Goal: Transaction & Acquisition: Book appointment/travel/reservation

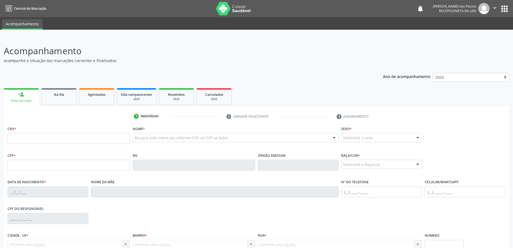
click at [39, 136] on input "text" at bounding box center [69, 138] width 123 height 11
click at [31, 166] on input "text" at bounding box center [69, 164] width 123 height 11
type input "041.751.634-76"
type input "707 6042 2100 6893"
type input "[DATE]"
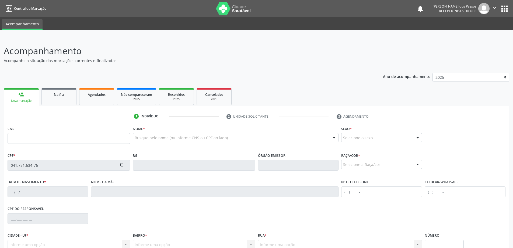
type input "[PERSON_NAME]"
type input "[PHONE_NUMBER]"
type input "S/N"
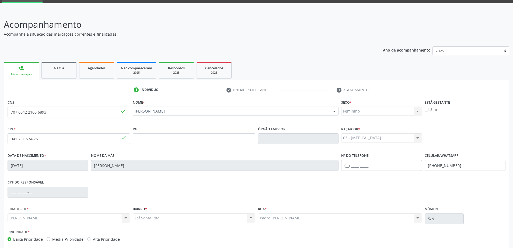
scroll to position [52, 0]
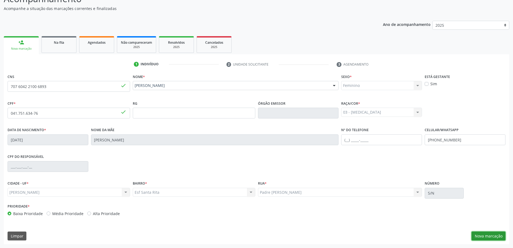
click at [494, 237] on button "Nova marcação" at bounding box center [489, 235] width 34 height 9
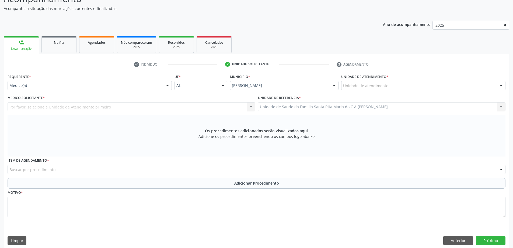
click at [463, 88] on div "Unidade de atendimento" at bounding box center [423, 85] width 164 height 9
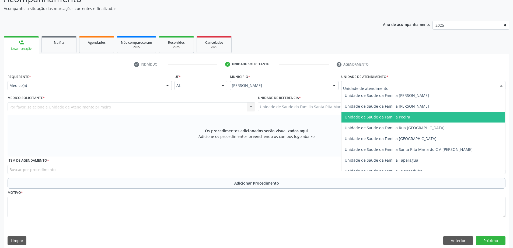
scroll to position [350, 0]
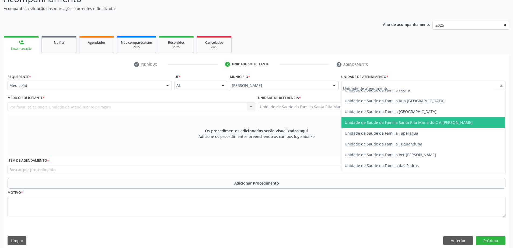
click at [424, 124] on span "Unidade de Saude da Familia Santa Rita Maria do C A [PERSON_NAME]" at bounding box center [409, 122] width 128 height 5
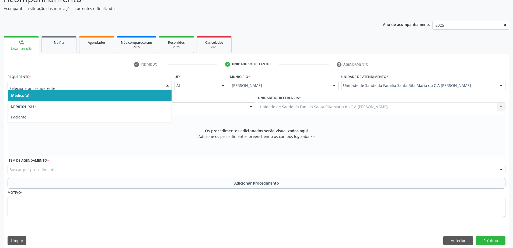
click at [114, 96] on span "Médico(a)" at bounding box center [90, 95] width 164 height 11
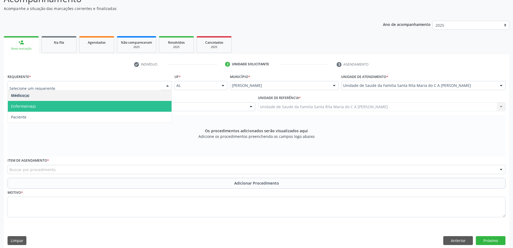
click at [84, 108] on span "Enfermeiro(a)" at bounding box center [90, 106] width 164 height 11
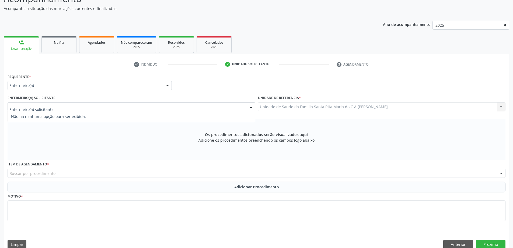
click at [79, 107] on div at bounding box center [132, 106] width 248 height 9
type input "n"
type input "niedja"
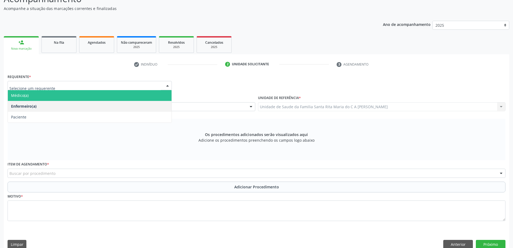
click at [82, 99] on span "Médico(a)" at bounding box center [90, 95] width 164 height 11
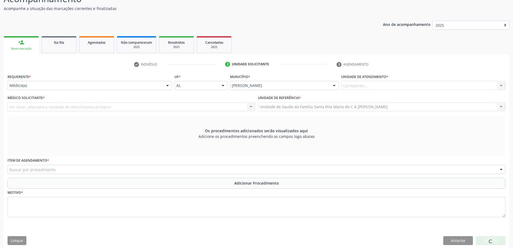
click at [83, 107] on div "Por favor, selecione a Unidade de Atendimento primeiro Djacy [PERSON_NAME] [PER…" at bounding box center [132, 106] width 248 height 9
click at [199, 107] on div "Por favor, selecione a Unidade de Atendimento primeiro Djacy [PERSON_NAME] [PER…" at bounding box center [132, 106] width 248 height 9
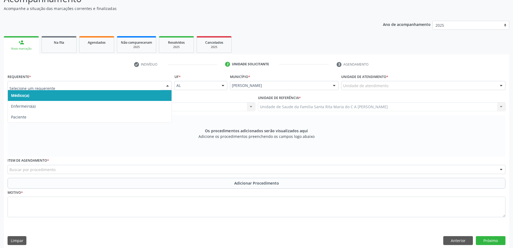
click at [57, 95] on span "Médico(a)" at bounding box center [90, 95] width 164 height 11
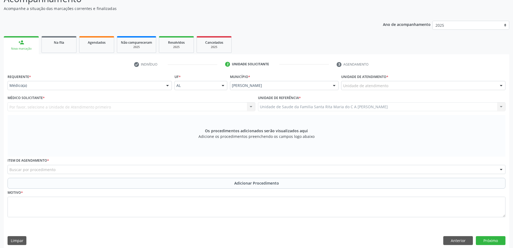
click at [89, 106] on div "Por favor, selecione a Unidade de Atendimento primeiro Djacy [PERSON_NAME] [PER…" at bounding box center [132, 106] width 248 height 9
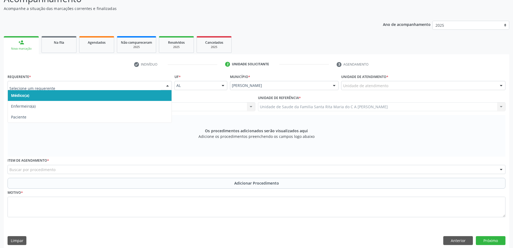
click at [98, 96] on span "Médico(a)" at bounding box center [90, 95] width 164 height 11
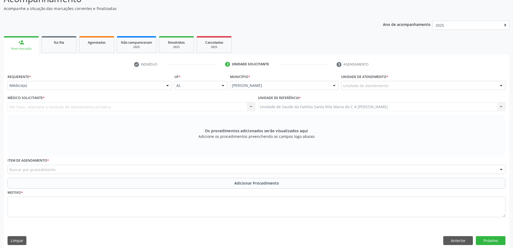
click at [90, 106] on div "Por favor, selecione a Unidade de Atendimento primeiro Djacy [PERSON_NAME] [PER…" at bounding box center [132, 106] width 248 height 9
click at [501, 86] on div at bounding box center [501, 85] width 8 height 9
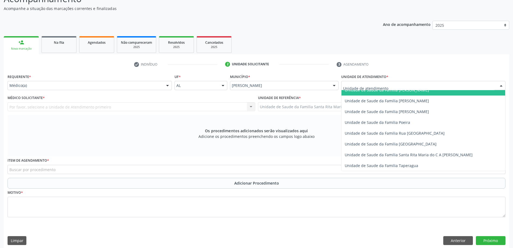
scroll to position [323, 0]
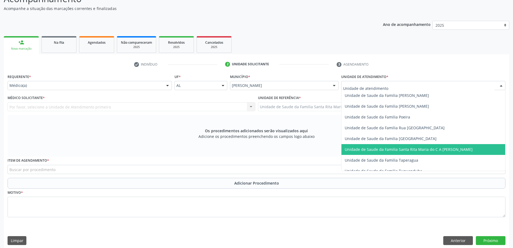
click at [430, 148] on span "Unidade de Saude da Familia Santa Rita Maria do C A [PERSON_NAME]" at bounding box center [409, 149] width 128 height 5
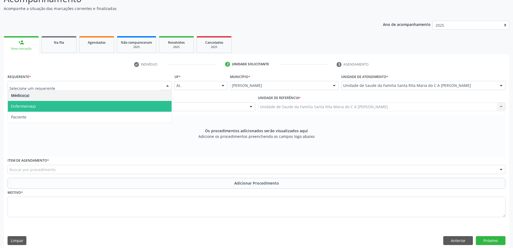
click at [122, 107] on span "Enfermeiro(a)" at bounding box center [90, 106] width 164 height 11
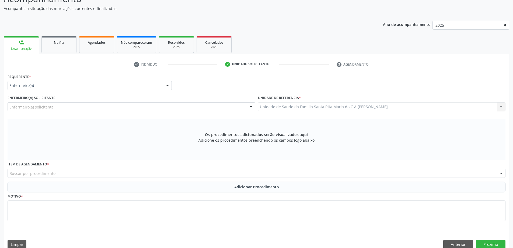
click at [121, 106] on div "Enfermeiro(a) solicitante" at bounding box center [132, 106] width 248 height 9
click at [109, 106] on div "Enfermeiro(a) solicitante" at bounding box center [132, 106] width 248 height 9
type input "niedja barreto de melo"
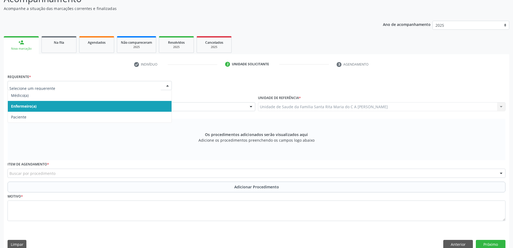
click at [122, 86] on input "text" at bounding box center [84, 88] width 151 height 11
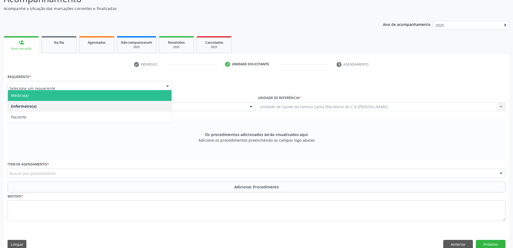
click at [118, 96] on span "Médico(a)" at bounding box center [90, 95] width 164 height 11
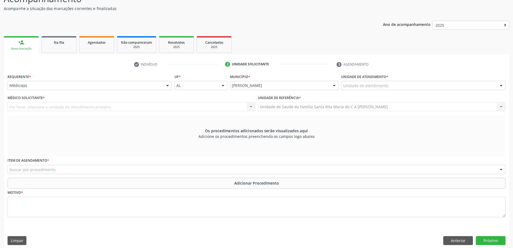
click at [117, 108] on div "Por favor, selecione a Unidade de Atendimento primeiro Djacy [PERSON_NAME] [PER…" at bounding box center [132, 106] width 248 height 9
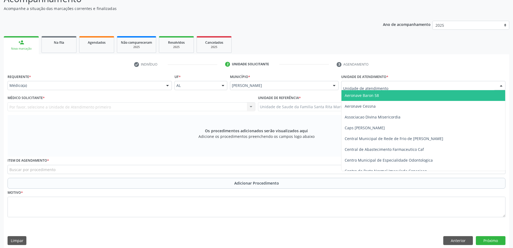
click at [416, 89] on div at bounding box center [423, 85] width 164 height 9
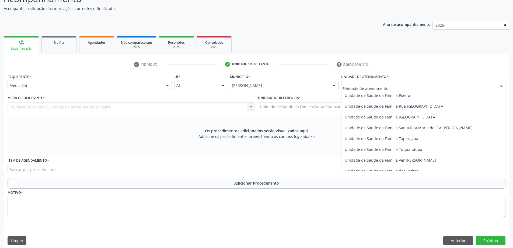
scroll to position [350, 0]
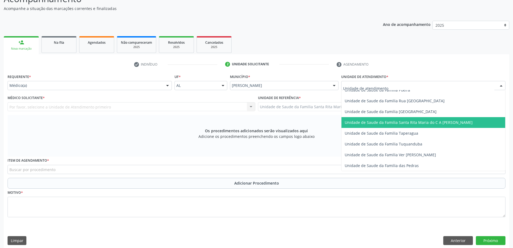
click at [427, 122] on span "Unidade de Saude da Familia Santa Rita Maria do C A [PERSON_NAME]" at bounding box center [409, 122] width 128 height 5
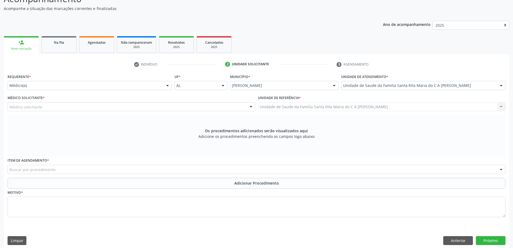
click at [162, 85] on div "Médico(a) Médico(a) Enfermeiro(a) Paciente Nenhum resultado encontrado para: " …" at bounding box center [90, 85] width 164 height 9
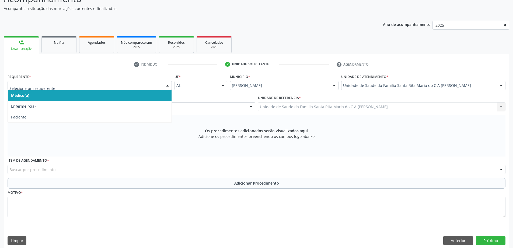
click at [135, 96] on span "Médico(a)" at bounding box center [90, 95] width 164 height 11
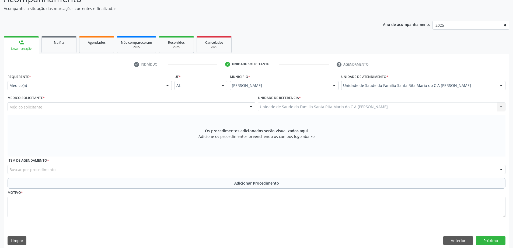
click at [129, 108] on div "Médico solicitante" at bounding box center [132, 106] width 248 height 9
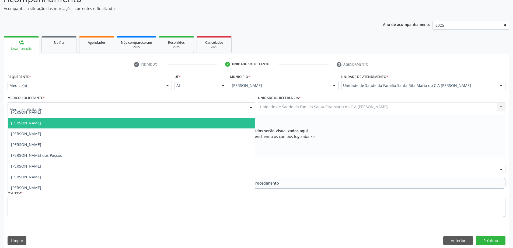
scroll to position [6, 0]
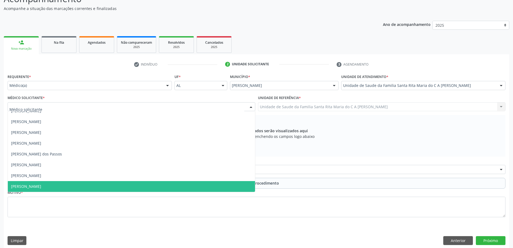
click at [79, 186] on span "[PERSON_NAME]" at bounding box center [131, 186] width 247 height 11
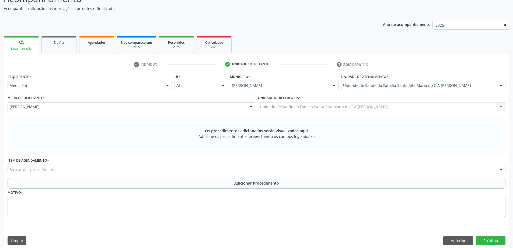
click at [93, 171] on div "Buscar por procedimento" at bounding box center [257, 169] width 498 height 9
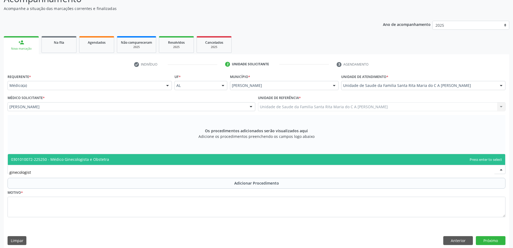
type input "ginecologista"
click at [94, 161] on span "0301010072-225250 - Médico Ginecologista e Obstetra" at bounding box center [60, 158] width 98 height 5
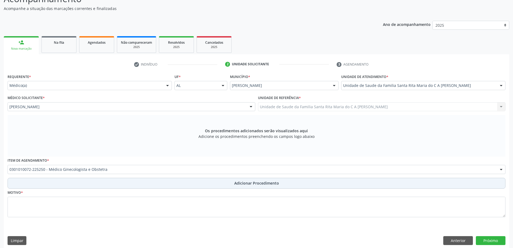
click at [72, 183] on button "Adicionar Procedimento" at bounding box center [257, 182] width 498 height 11
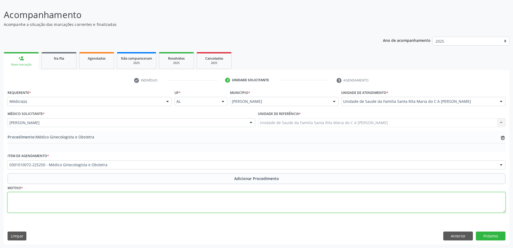
click at [58, 200] on textarea at bounding box center [257, 202] width 498 height 20
type textarea "controle e prevenção"
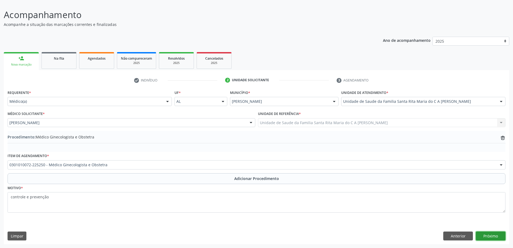
click at [490, 238] on button "Próximo" at bounding box center [491, 235] width 30 height 9
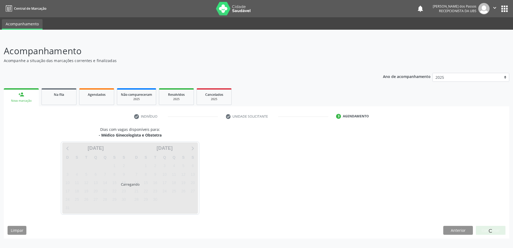
scroll to position [0, 0]
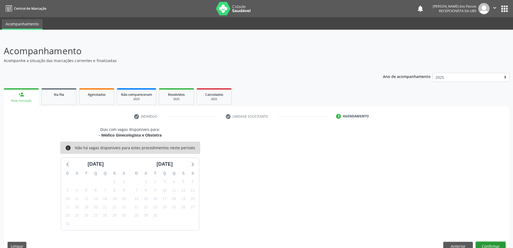
click at [492, 246] on button "Confirmar" at bounding box center [491, 245] width 30 height 9
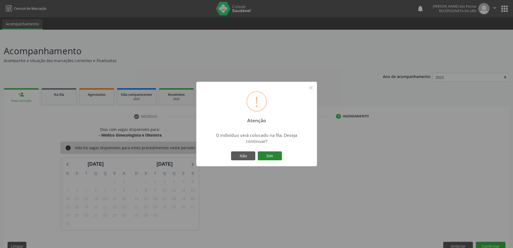
click at [278, 157] on button "Sim" at bounding box center [270, 155] width 24 height 9
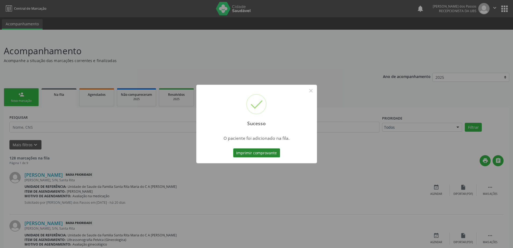
click at [264, 152] on button "Imprimir comprovante" at bounding box center [256, 152] width 47 height 9
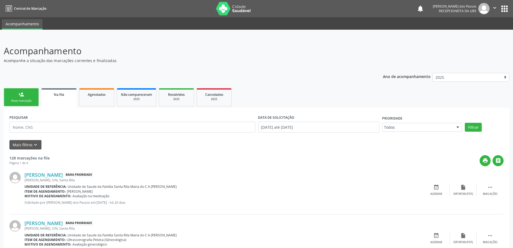
click at [26, 99] on div "Nova marcação" at bounding box center [21, 101] width 27 height 4
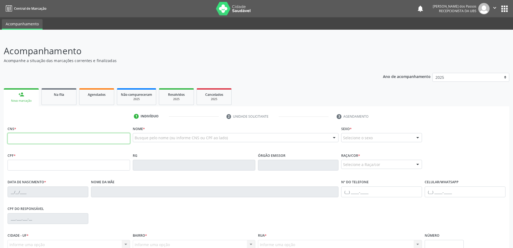
click at [69, 139] on input "text" at bounding box center [69, 138] width 123 height 11
type input "702 6092 1074 1841"
type input "383.897.974-53"
type input "[DATE]"
type input "[PERSON_NAME]"
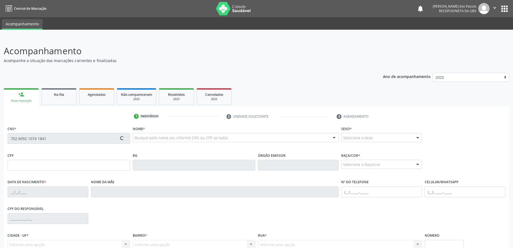
type input "[PHONE_NUMBER]"
type input "S/N"
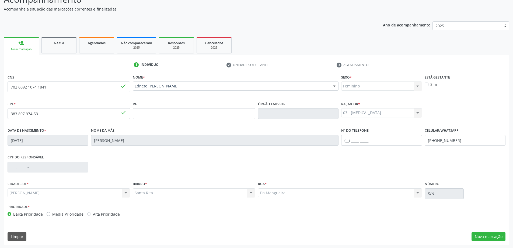
scroll to position [52, 0]
click at [483, 235] on button "Nova marcação" at bounding box center [489, 235] width 34 height 9
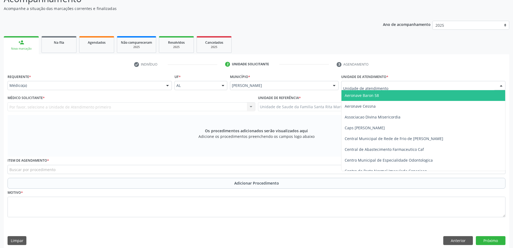
click at [436, 87] on div at bounding box center [423, 85] width 164 height 9
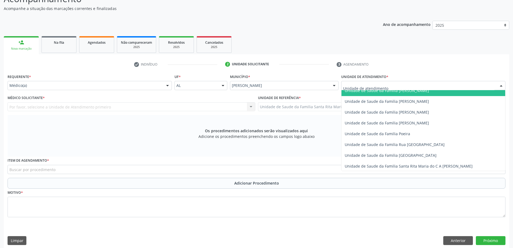
scroll to position [323, 0]
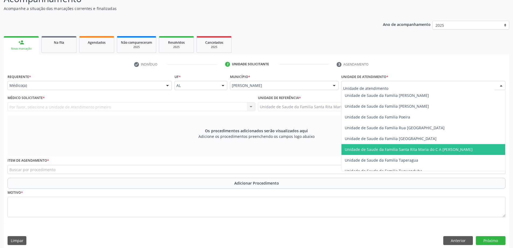
click at [418, 147] on span "Unidade de Saude da Familia Santa Rita Maria do C A [PERSON_NAME]" at bounding box center [409, 149] width 128 height 5
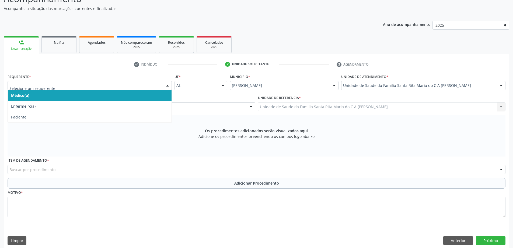
click at [85, 94] on span "Médico(a)" at bounding box center [90, 95] width 164 height 11
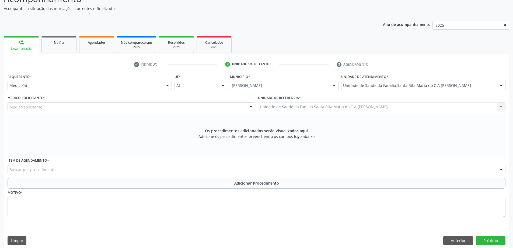
click at [97, 106] on div "Médico solicitante" at bounding box center [132, 106] width 248 height 9
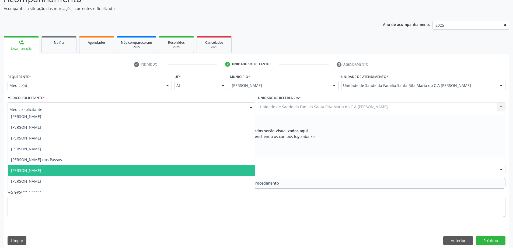
click at [81, 168] on span "[PERSON_NAME]" at bounding box center [131, 170] width 247 height 11
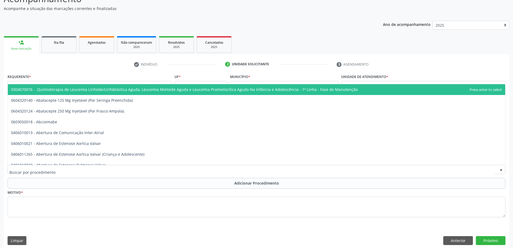
click at [113, 170] on div at bounding box center [257, 169] width 498 height 9
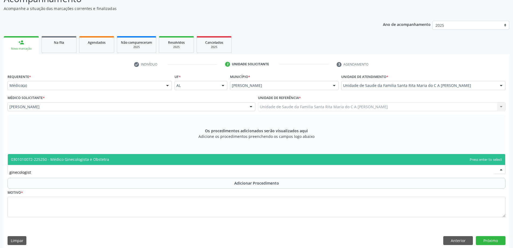
type input "ginecologista"
click at [109, 160] on span "0301010072-225250 - Médico Ginecologista e Obstetra" at bounding box center [256, 159] width 497 height 11
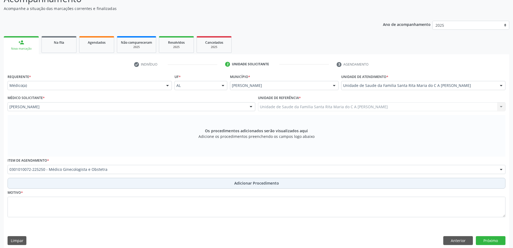
click at [95, 182] on button "Adicionar Procedimento" at bounding box center [257, 182] width 498 height 11
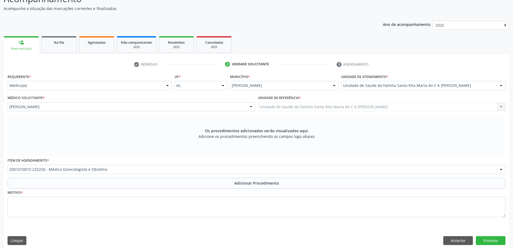
scroll to position [36, 0]
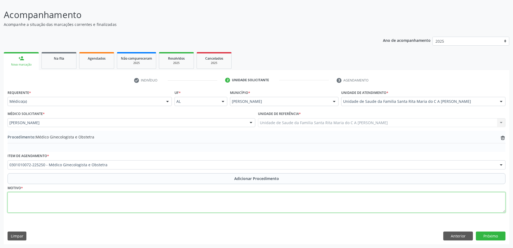
click at [86, 201] on textarea at bounding box center [257, 202] width 498 height 20
type textarea "avaliação"
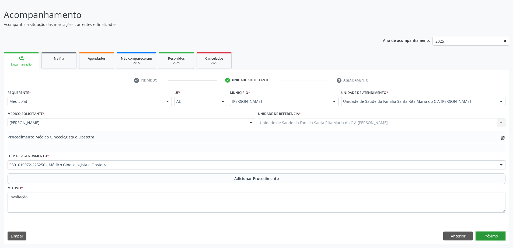
click at [494, 236] on button "Próximo" at bounding box center [491, 235] width 30 height 9
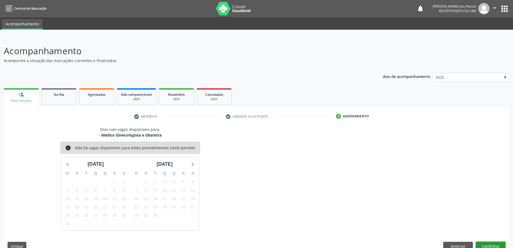
click at [481, 245] on button "Confirmar" at bounding box center [491, 245] width 30 height 9
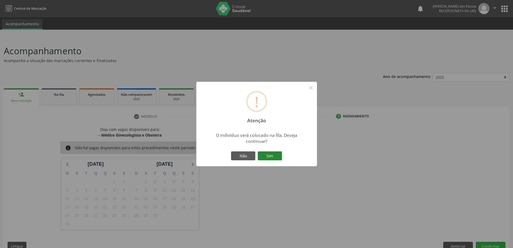
click at [269, 157] on button "Sim" at bounding box center [270, 155] width 24 height 9
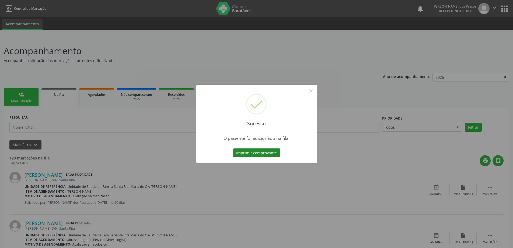
click at [266, 154] on button "Imprimir comprovante" at bounding box center [256, 152] width 47 height 9
